Goal: Information Seeking & Learning: Understand process/instructions

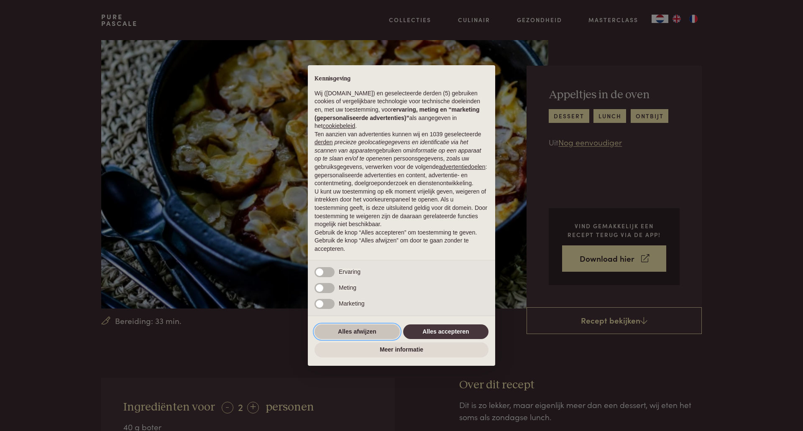
click at [375, 330] on button "Alles afwijzen" at bounding box center [357, 332] width 85 height 15
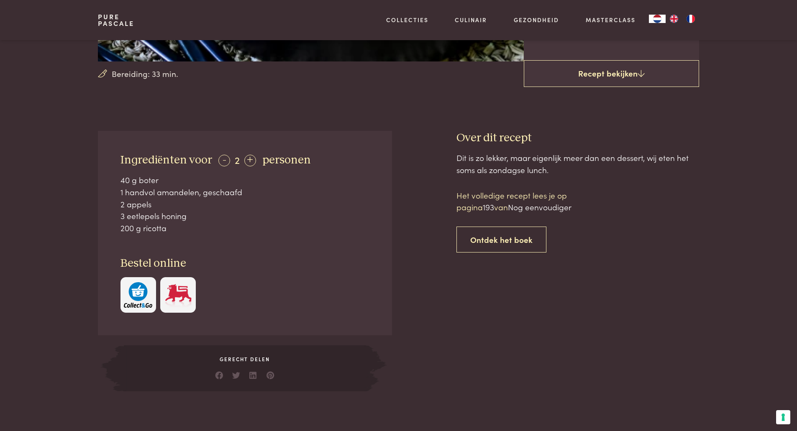
scroll to position [251, 0]
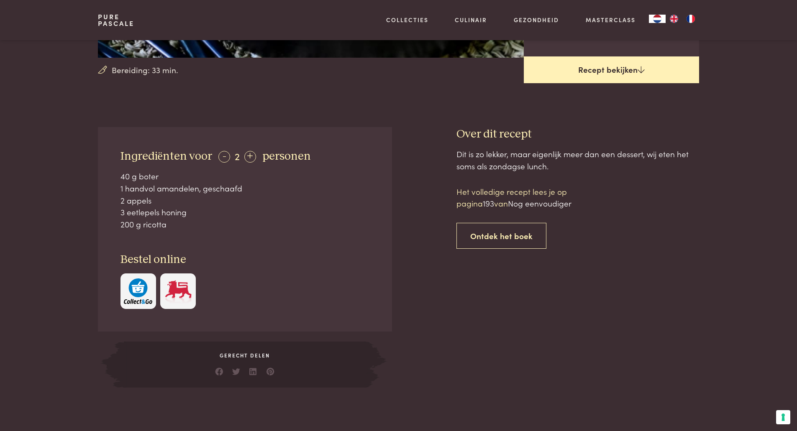
click at [583, 69] on link "Recept bekijken" at bounding box center [611, 69] width 175 height 27
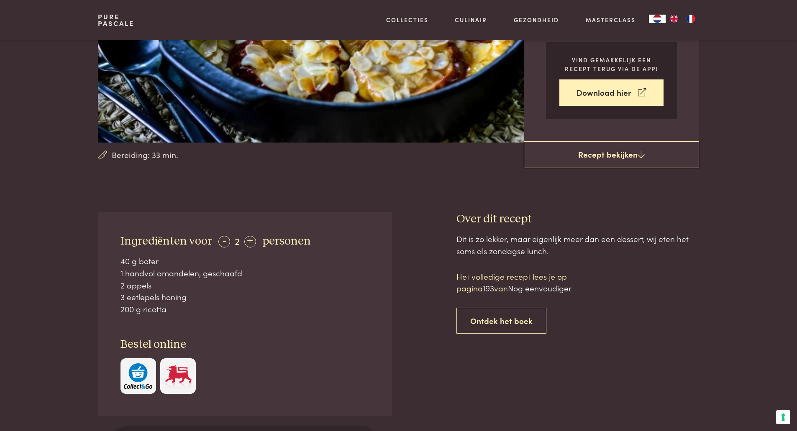
scroll to position [167, 0]
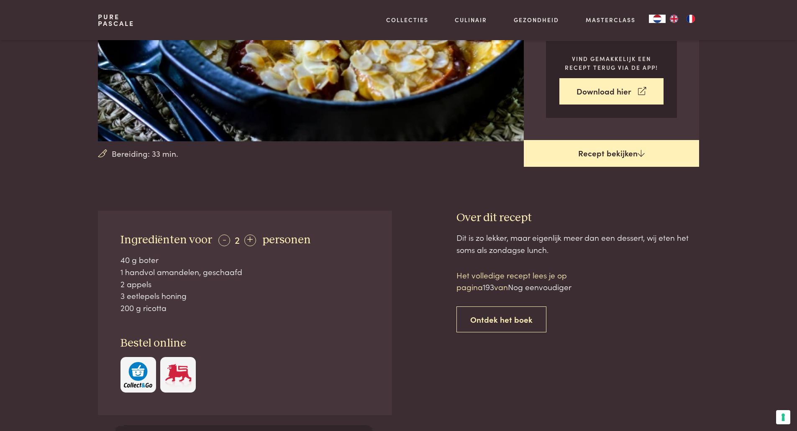
click at [616, 149] on link "Recept bekijken" at bounding box center [611, 153] width 175 height 27
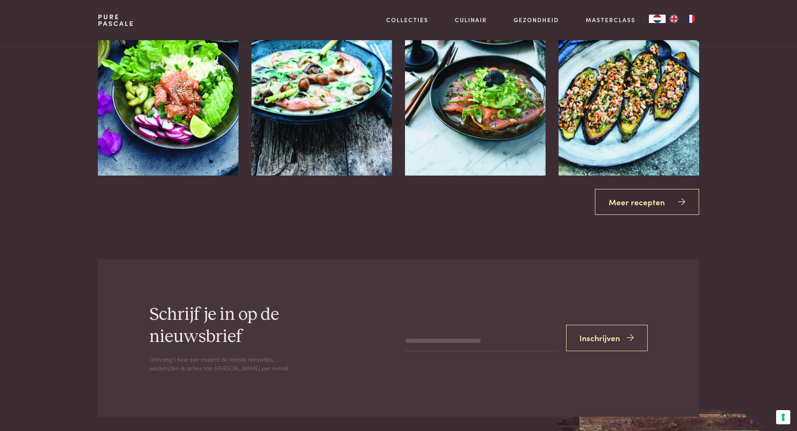
scroll to position [1046, 0]
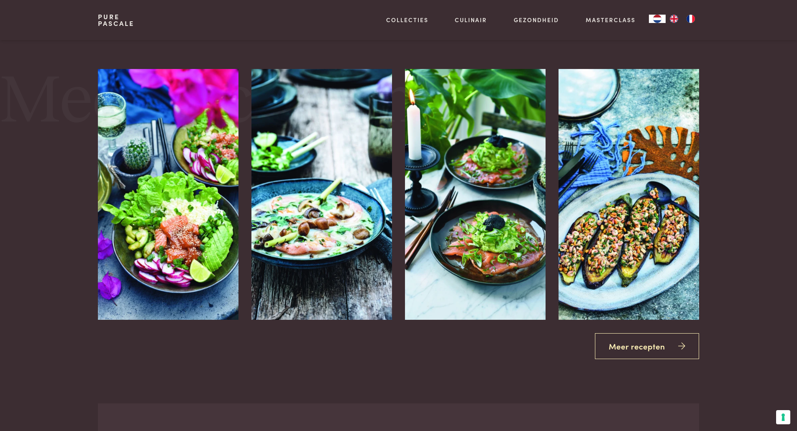
scroll to position [378, 0]
